Goal: Information Seeking & Learning: Learn about a topic

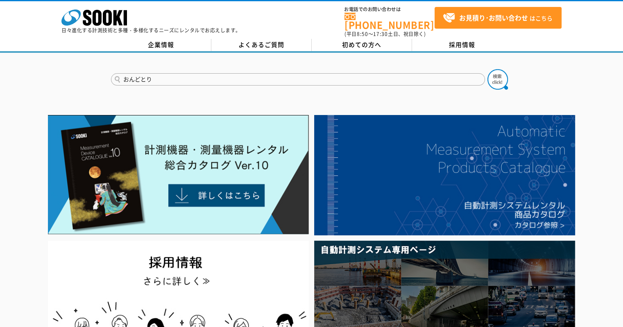
type input "おんどとり"
click at [487, 69] on button at bounding box center [497, 79] width 20 height 20
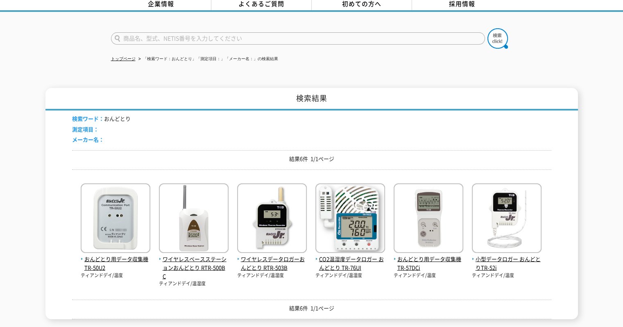
scroll to position [82, 0]
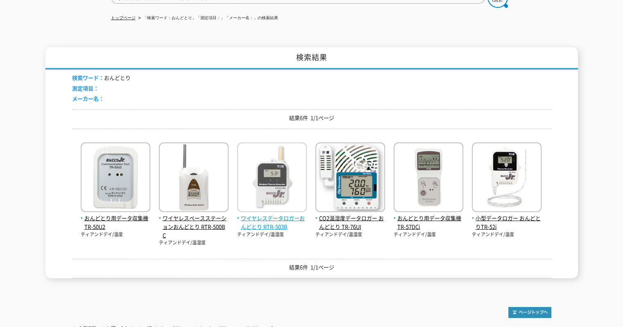
click at [266, 214] on span "ワイヤレスデータロガーおんどとり RTR-503B" at bounding box center [272, 222] width 70 height 17
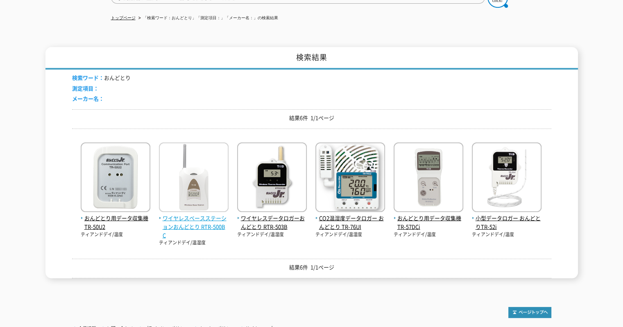
click at [177, 179] on img at bounding box center [194, 178] width 70 height 72
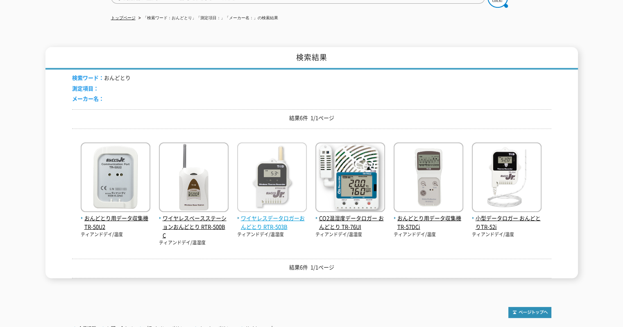
click at [277, 171] on img at bounding box center [272, 178] width 70 height 72
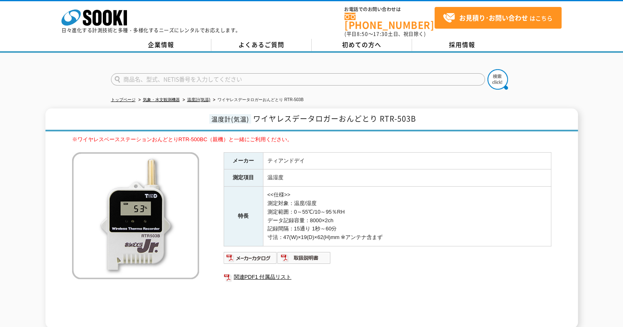
click at [342, 199] on td "<<仕様>> 測定対象：温度/湿度 測定範囲：0～55℃/10～95％RH データ記録容量：8000×2ch 記録間隔：15通り 1秒～60分 寸法：47(W…" at bounding box center [407, 217] width 288 height 60
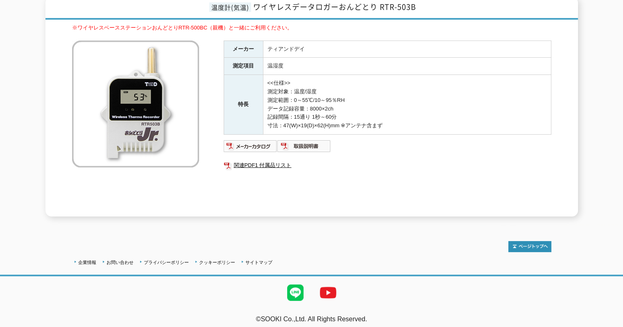
scroll to position [71, 0]
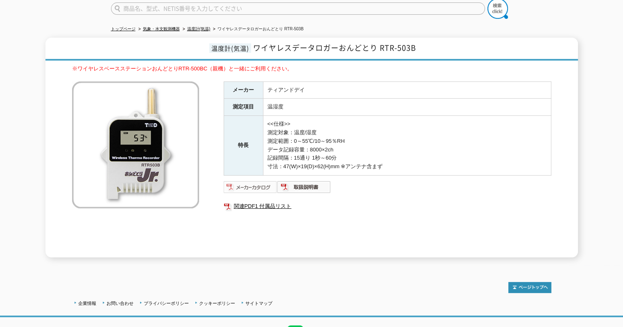
click at [244, 180] on img at bounding box center [250, 186] width 54 height 13
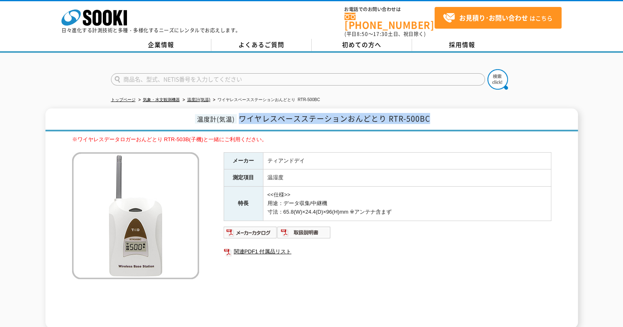
drag, startPoint x: 239, startPoint y: 113, endPoint x: 432, endPoint y: 116, distance: 193.2
click at [432, 116] on h1 "温度計(気温) ワイヤレスベースステーションおんどとり RTR-500BC" at bounding box center [311, 119] width 532 height 23
copy span "ワイヤレスベースステーションおんどとり RTR-500BC"
